Goal: Task Accomplishment & Management: Manage account settings

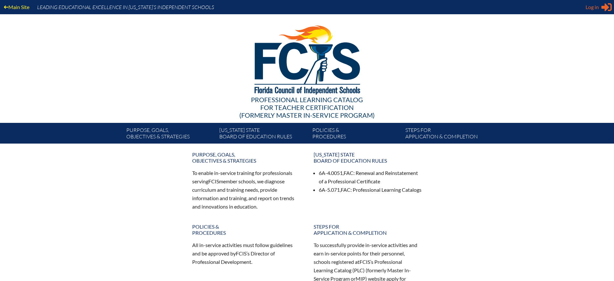
type input "[EMAIL_ADDRESS][DOMAIN_NAME]"
click at [595, 7] on span "Log in" at bounding box center [592, 7] width 13 height 8
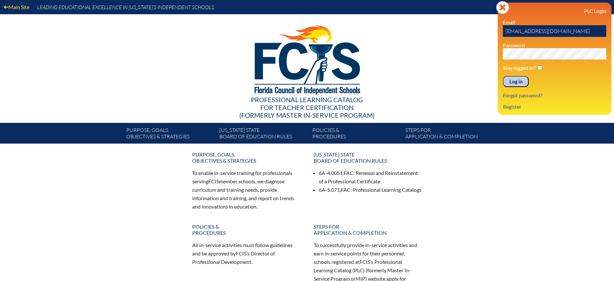
click at [521, 81] on input "Log in" at bounding box center [516, 81] width 26 height 11
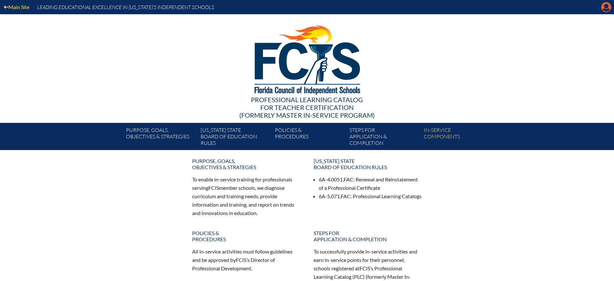
click at [605, 7] on icon "Manage Account" at bounding box center [606, 7] width 10 height 10
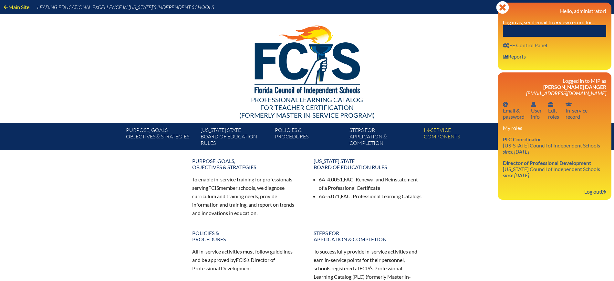
click at [576, 28] on input "text" at bounding box center [554, 31] width 103 height 12
paste input "[PERSON_NAME]"
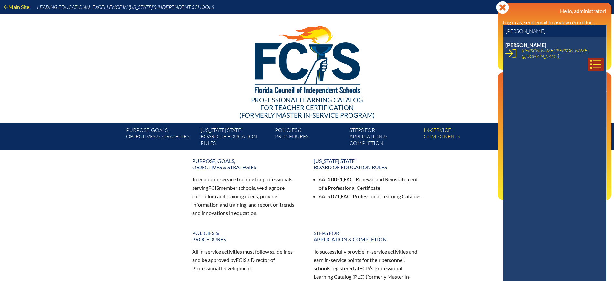
type input "[PERSON_NAME]"
click at [590, 59] on icon at bounding box center [595, 64] width 11 height 11
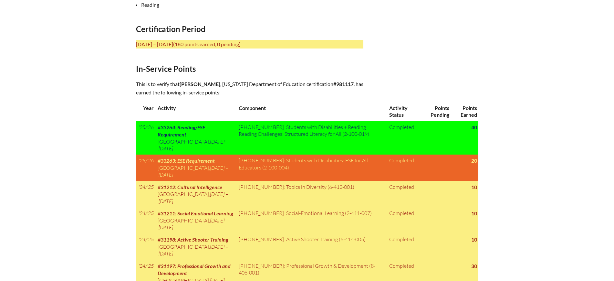
scroll to position [283, 0]
